Goal: Information Seeking & Learning: Learn about a topic

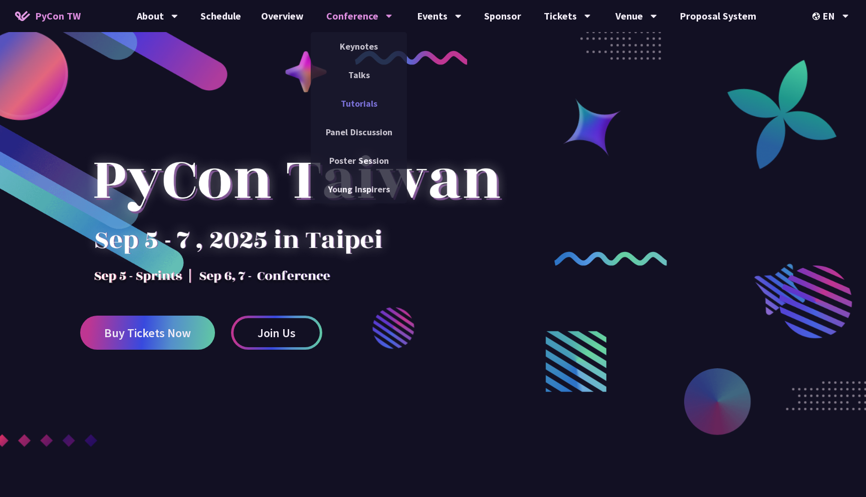
click at [368, 103] on link "Tutorials" at bounding box center [359, 104] width 96 height 24
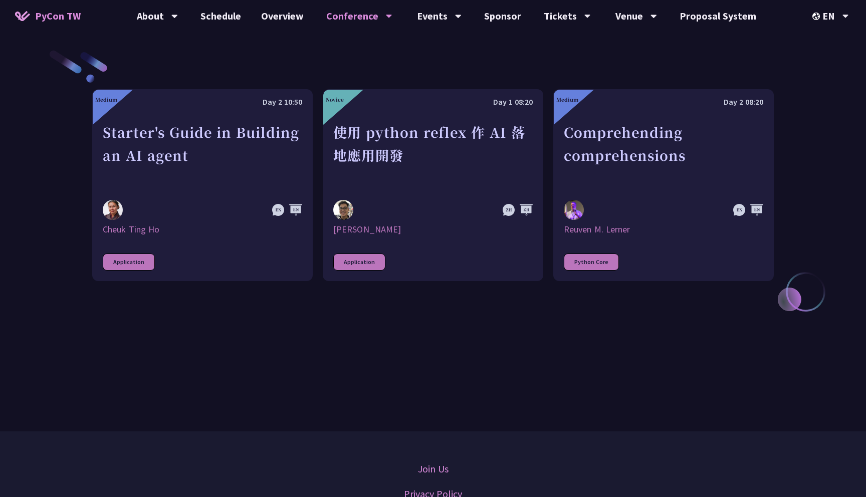
scroll to position [391, 0]
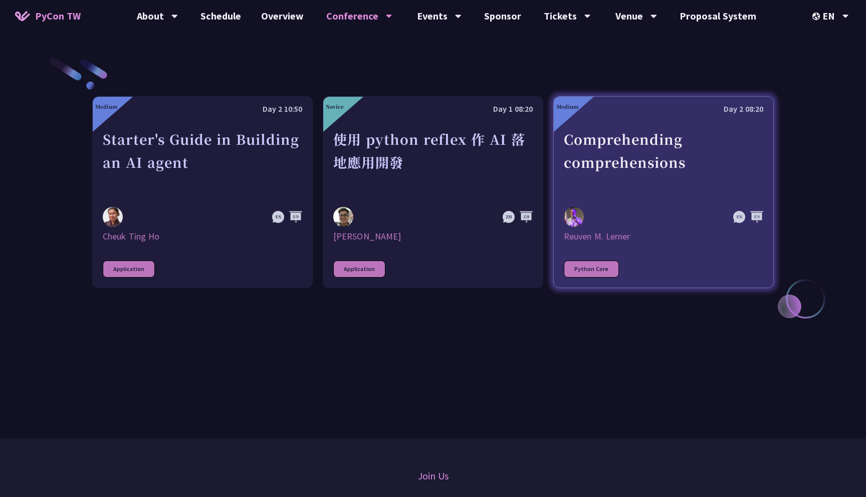
click at [624, 156] on div "Comprehending comprehensions" at bounding box center [663, 162] width 199 height 69
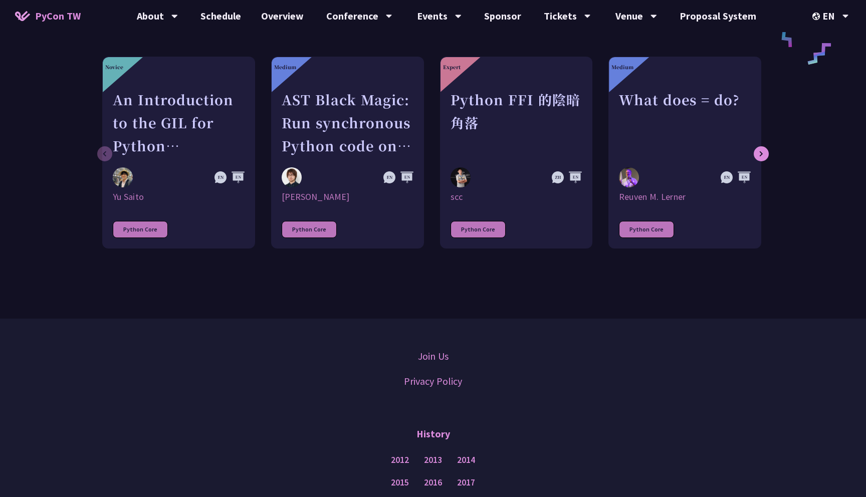
scroll to position [546, 0]
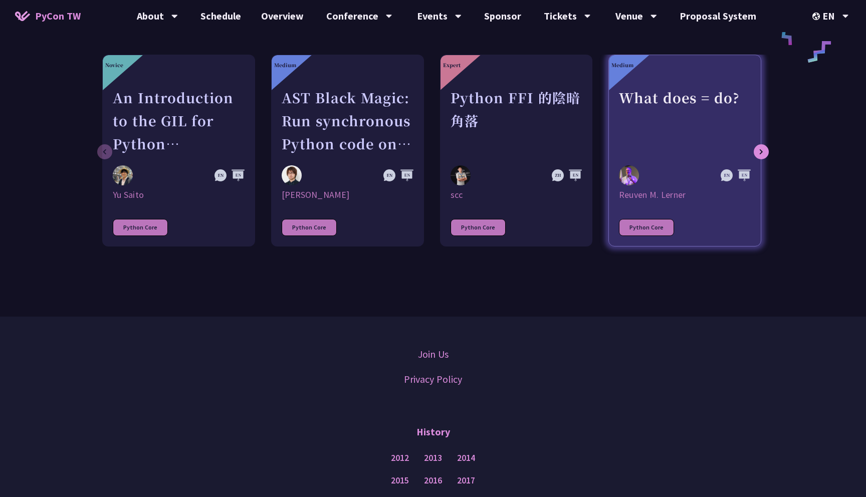
click at [653, 136] on div "What does = do?" at bounding box center [685, 120] width 132 height 69
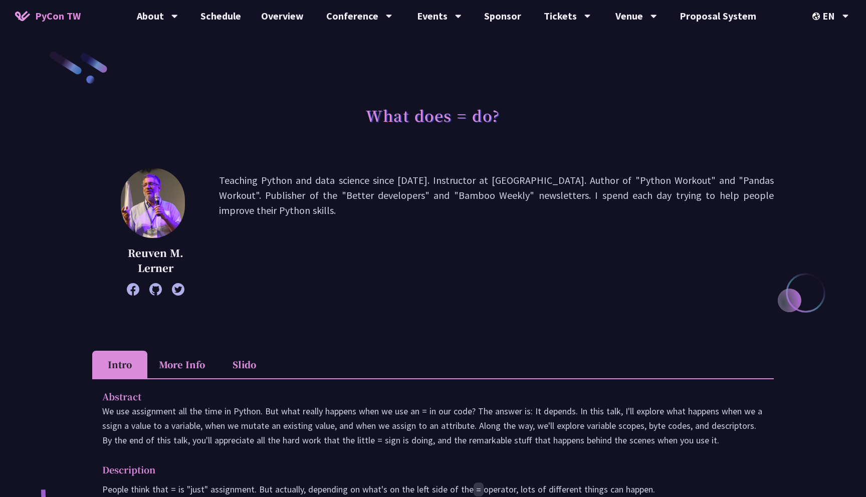
click at [196, 360] on li "More Info" at bounding box center [181, 365] width 69 height 28
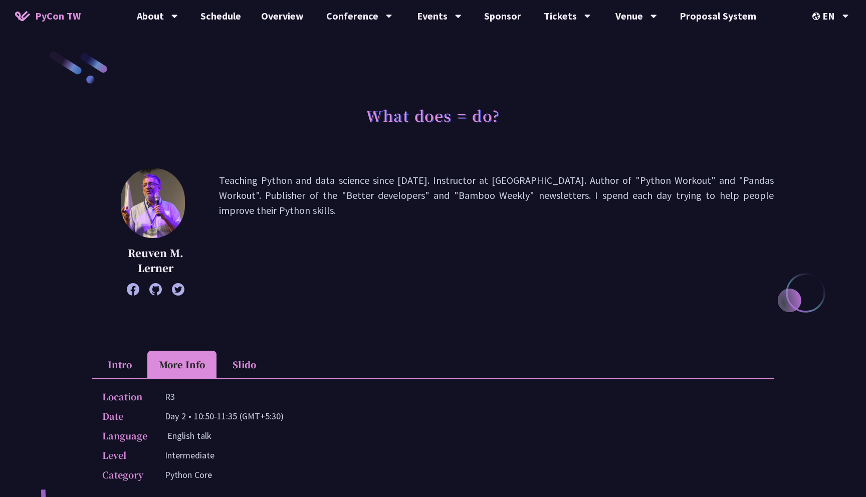
click at [233, 361] on li "Slido" at bounding box center [243, 365] width 55 height 28
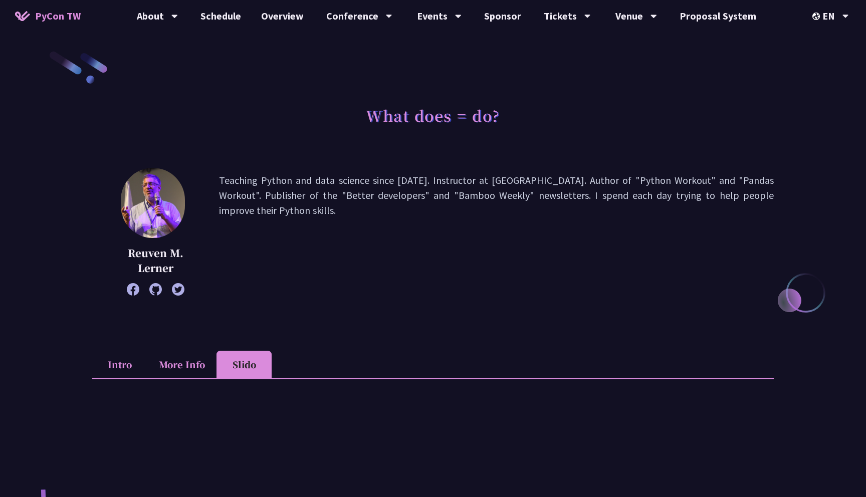
click at [178, 369] on li "More Info" at bounding box center [181, 365] width 69 height 28
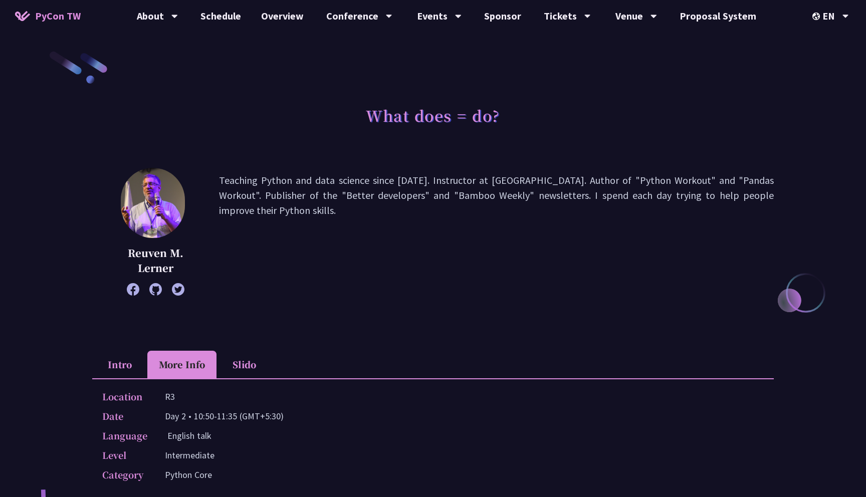
click at [126, 363] on li "Intro" at bounding box center [119, 365] width 55 height 28
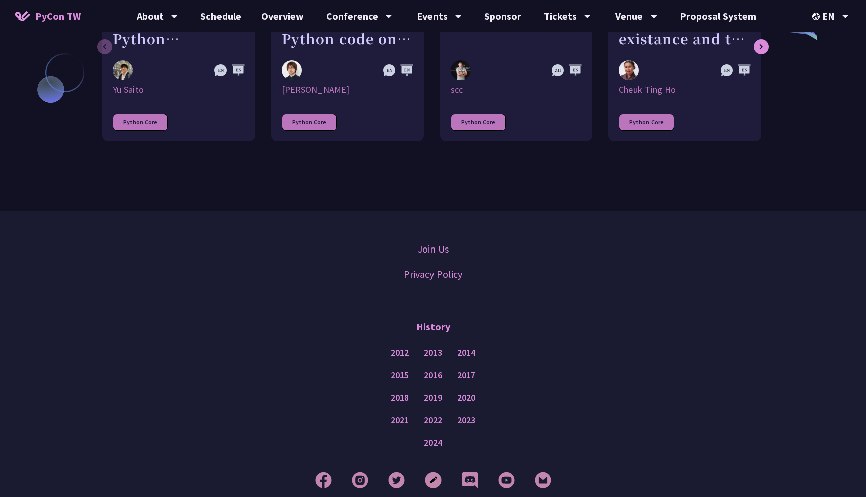
scroll to position [867, 0]
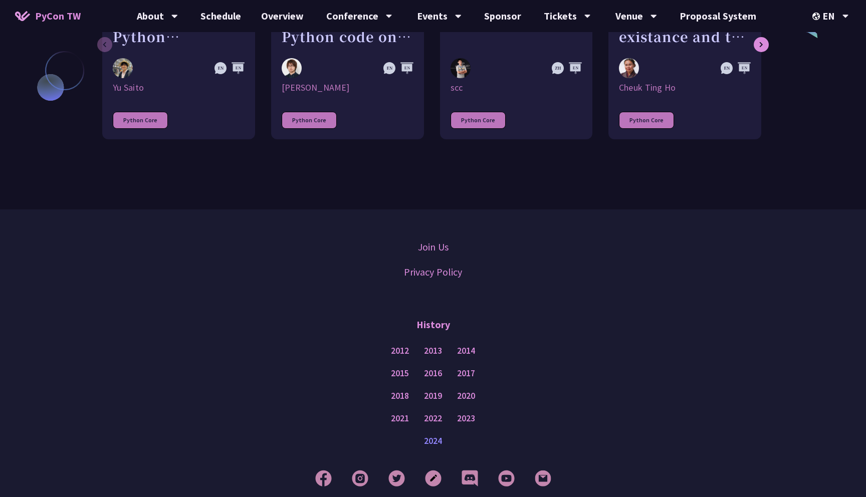
click at [439, 435] on link "2024" at bounding box center [433, 441] width 18 height 13
